Goal: Task Accomplishment & Management: Manage account settings

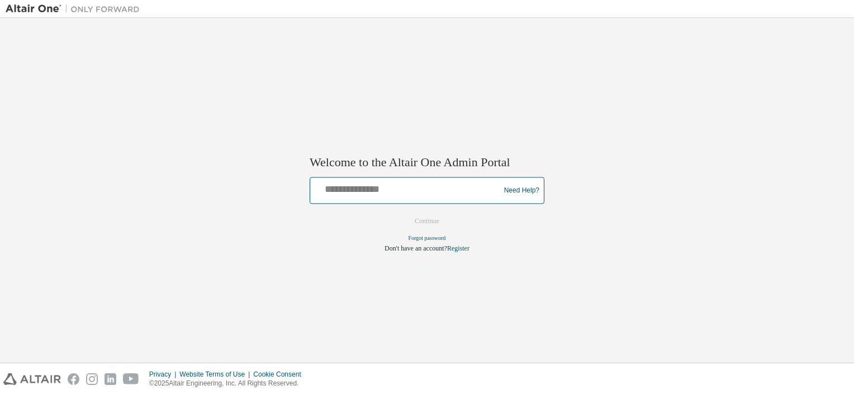
click at [355, 191] on input "text" at bounding box center [406, 188] width 184 height 16
type input "**********"
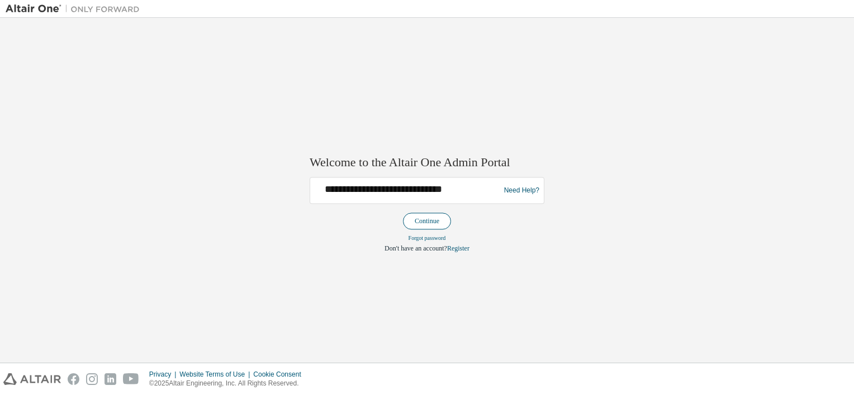
click at [425, 223] on button "Continue" at bounding box center [427, 221] width 48 height 17
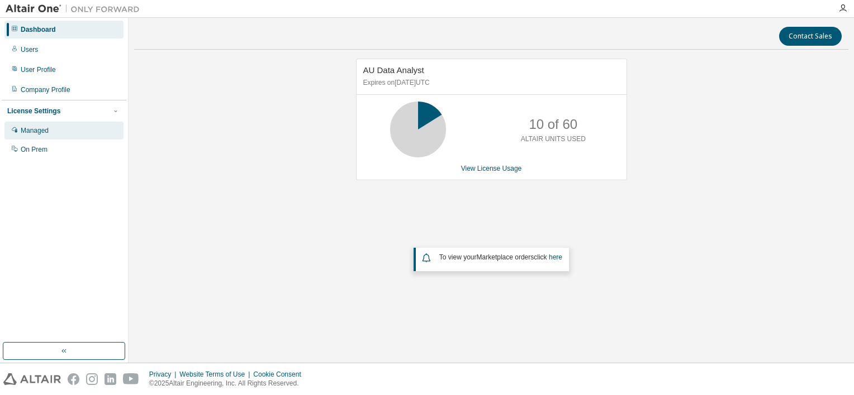
click at [29, 131] on div "Managed" at bounding box center [35, 130] width 28 height 9
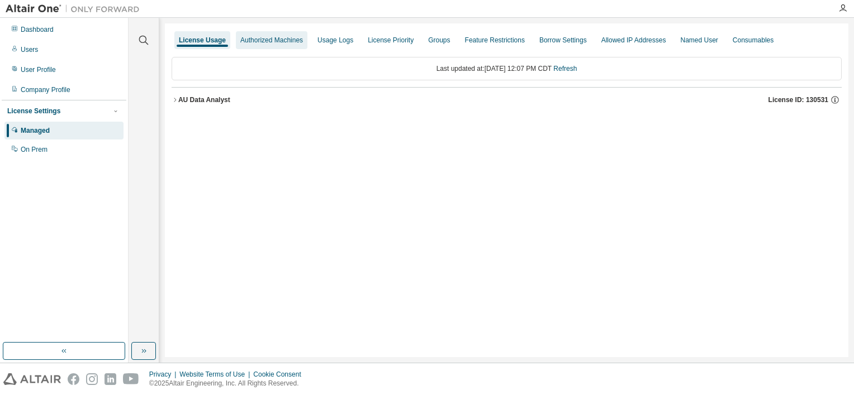
click at [258, 37] on div "Authorized Machines" at bounding box center [271, 40] width 63 height 9
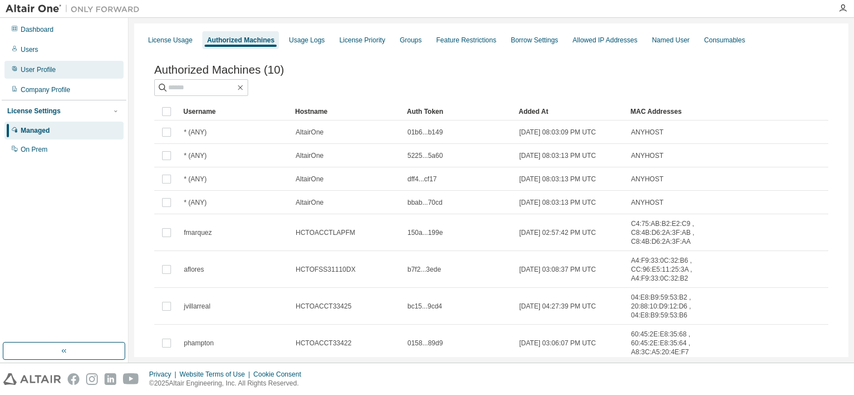
click at [39, 70] on div "User Profile" at bounding box center [38, 69] width 35 height 9
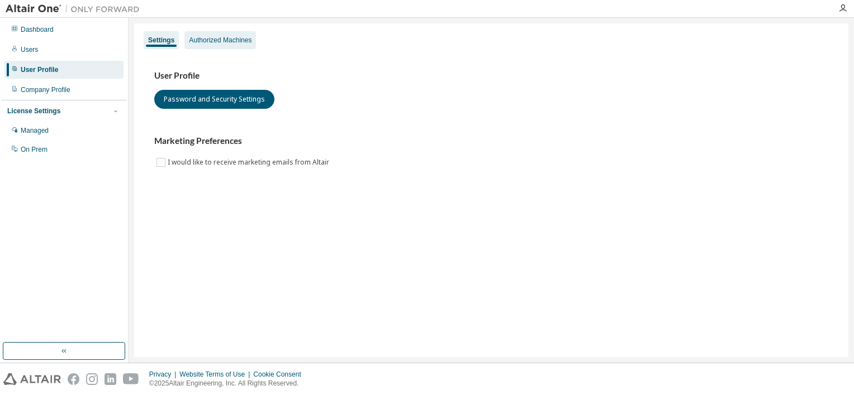
click at [213, 44] on div "Authorized Machines" at bounding box center [220, 40] width 63 height 9
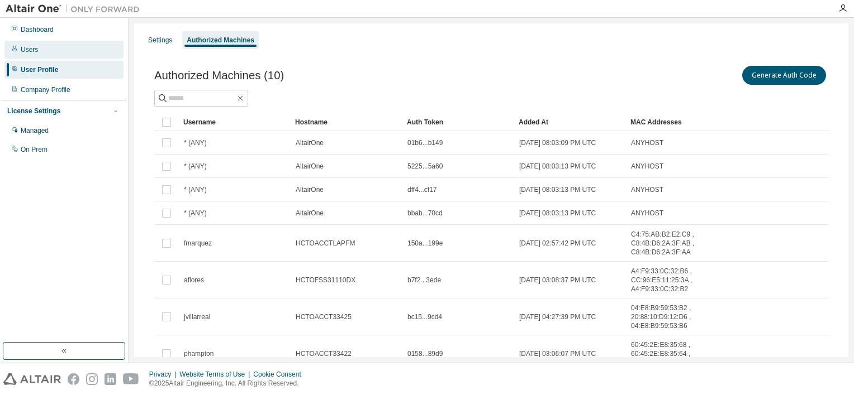
click at [40, 49] on div "Users" at bounding box center [63, 50] width 119 height 18
